Goal: Transaction & Acquisition: Purchase product/service

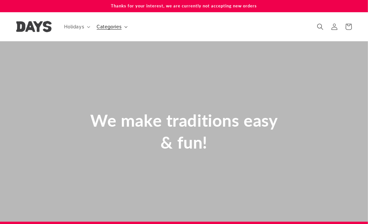
scroll to position [0, 368]
click at [124, 27] on icon at bounding box center [125, 27] width 3 height 2
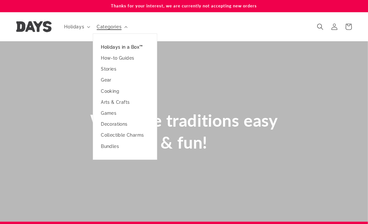
scroll to position [0, 0]
click at [123, 47] on link "Holidays in a Box™" at bounding box center [125, 47] width 64 height 11
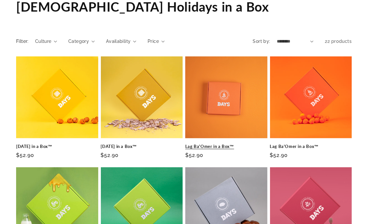
scroll to position [65, 0]
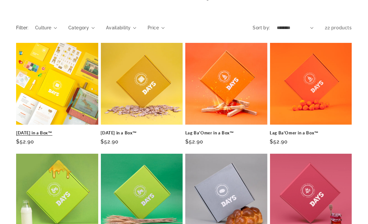
click at [71, 130] on link "[DATE] in a Box™" at bounding box center [57, 132] width 82 height 5
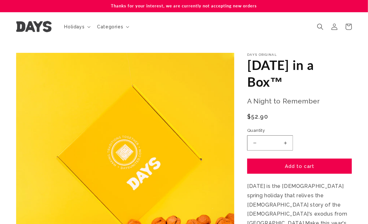
scroll to position [32, 0]
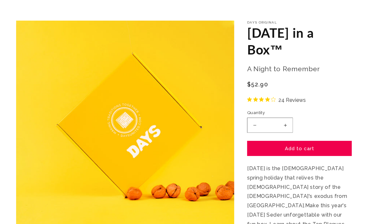
click at [286, 123] on button "Increase quantity for Passover in a Box™" at bounding box center [285, 125] width 15 height 15
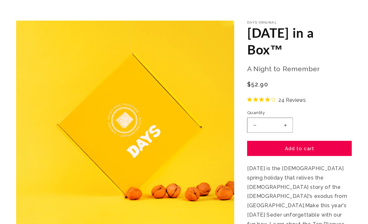
click at [286, 123] on button "Increase quantity for Passover in a Box™" at bounding box center [285, 125] width 15 height 15
type input "*"
click at [289, 144] on button "Add to cart" at bounding box center [299, 148] width 105 height 15
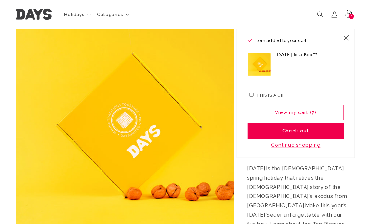
click at [311, 134] on button "Check out" at bounding box center [295, 131] width 95 height 15
